Goal: Transaction & Acquisition: Purchase product/service

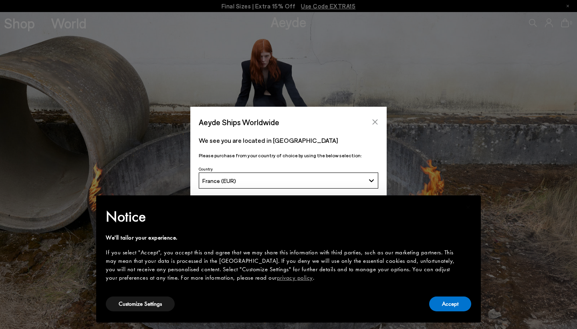
click at [375, 120] on icon "Close" at bounding box center [375, 122] width 6 height 6
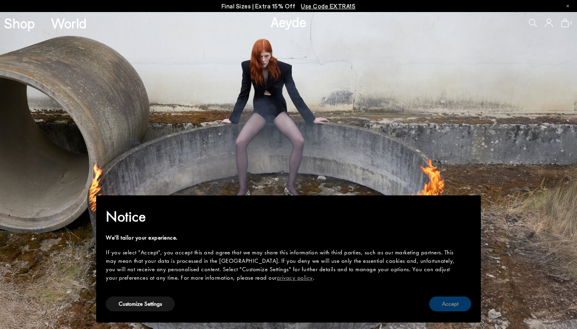
click at [452, 309] on button "Accept" at bounding box center [450, 303] width 42 height 15
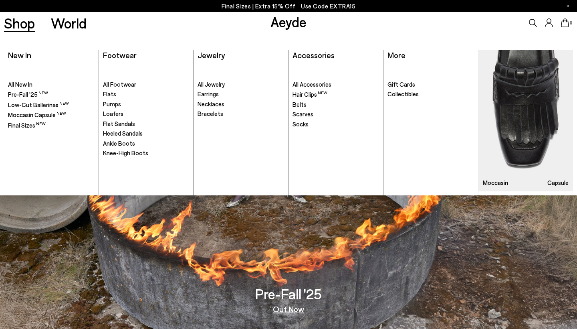
click at [21, 19] on link "Shop" at bounding box center [19, 23] width 31 height 14
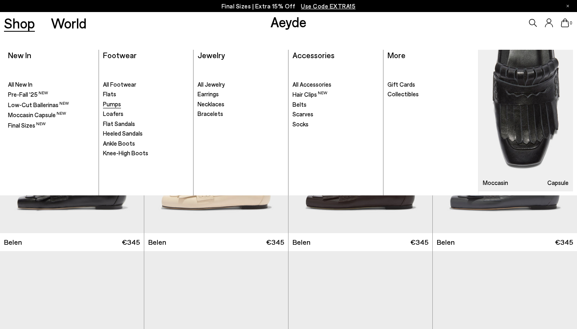
click at [114, 103] on span "Pumps" at bounding box center [112, 103] width 18 height 7
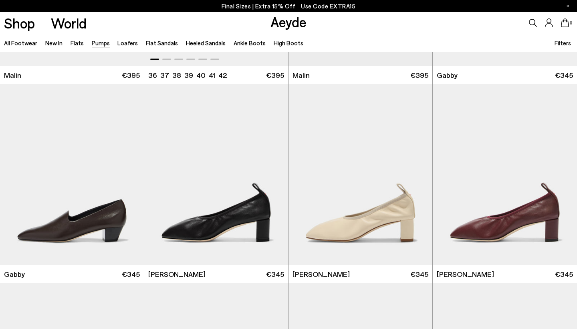
scroll to position [1242, 0]
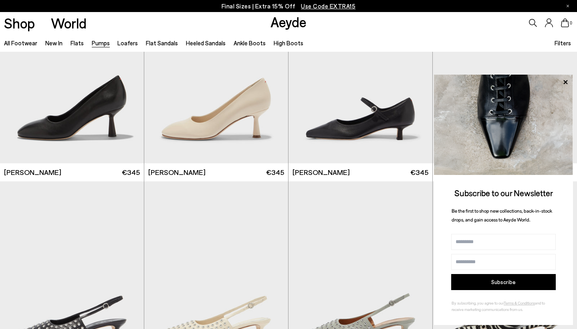
scroll to position [2874, 0]
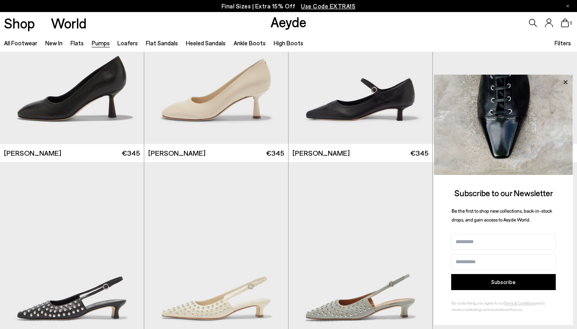
click at [565, 81] on icon at bounding box center [565, 82] width 10 height 10
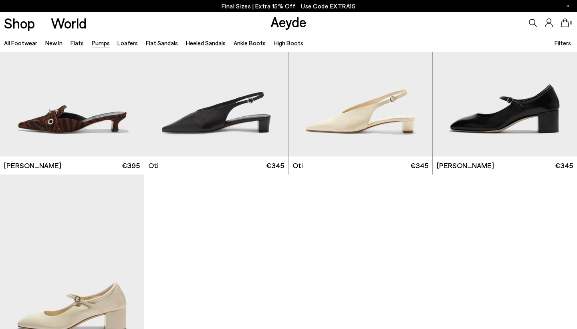
scroll to position [3334, 0]
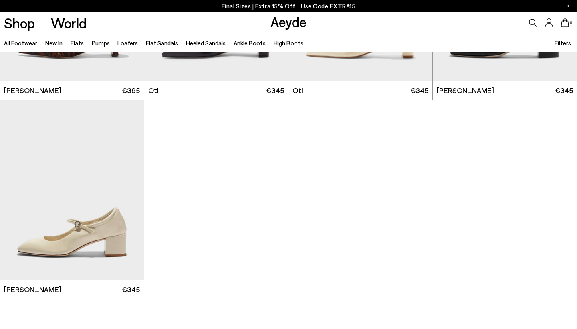
click at [254, 42] on link "Ankle Boots" at bounding box center [250, 42] width 32 height 7
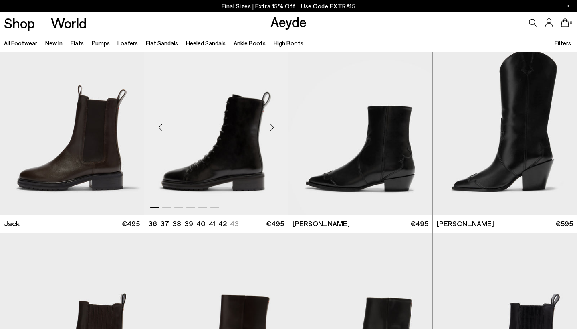
scroll to position [1410, 0]
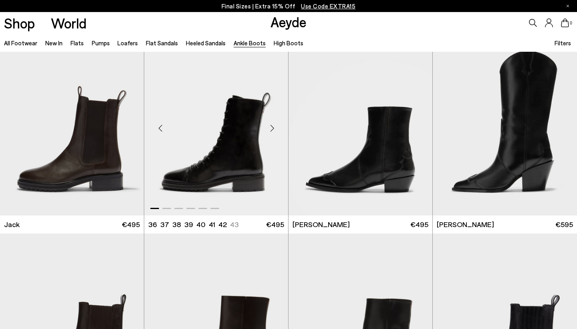
click at [274, 125] on div "Next slide" at bounding box center [272, 128] width 24 height 24
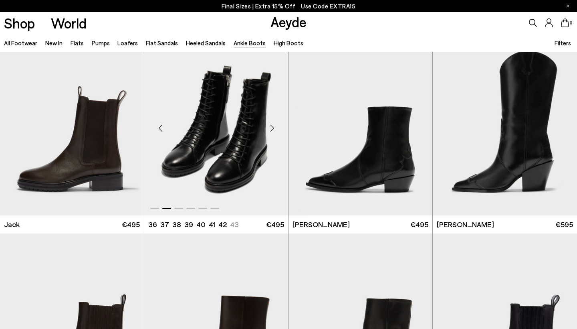
click at [272, 125] on div "Next slide" at bounding box center [272, 128] width 24 height 24
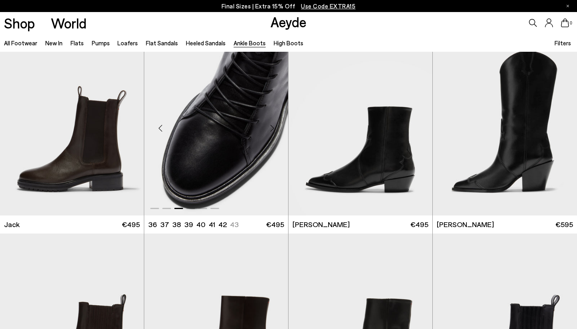
click at [272, 125] on div "Next slide" at bounding box center [272, 128] width 24 height 24
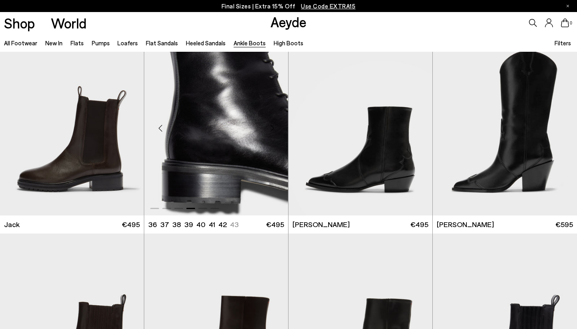
click at [272, 125] on div "Next slide" at bounding box center [272, 128] width 24 height 24
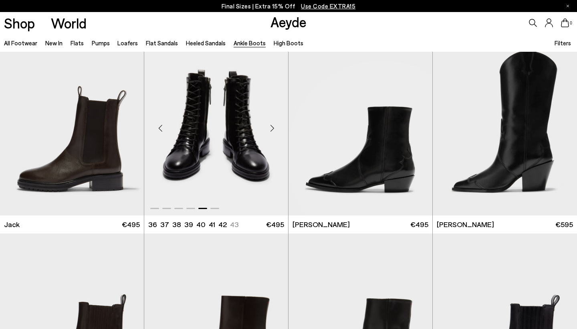
click at [272, 125] on div "Next slide" at bounding box center [272, 128] width 24 height 24
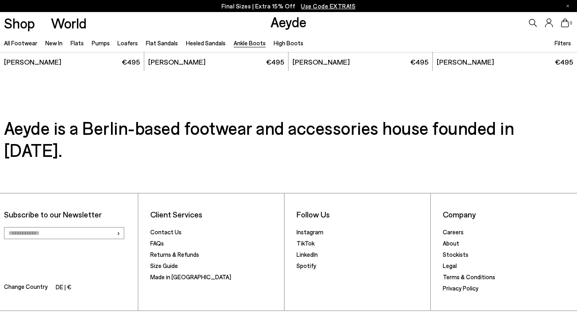
scroll to position [1770, 0]
